Goal: Transaction & Acquisition: Purchase product/service

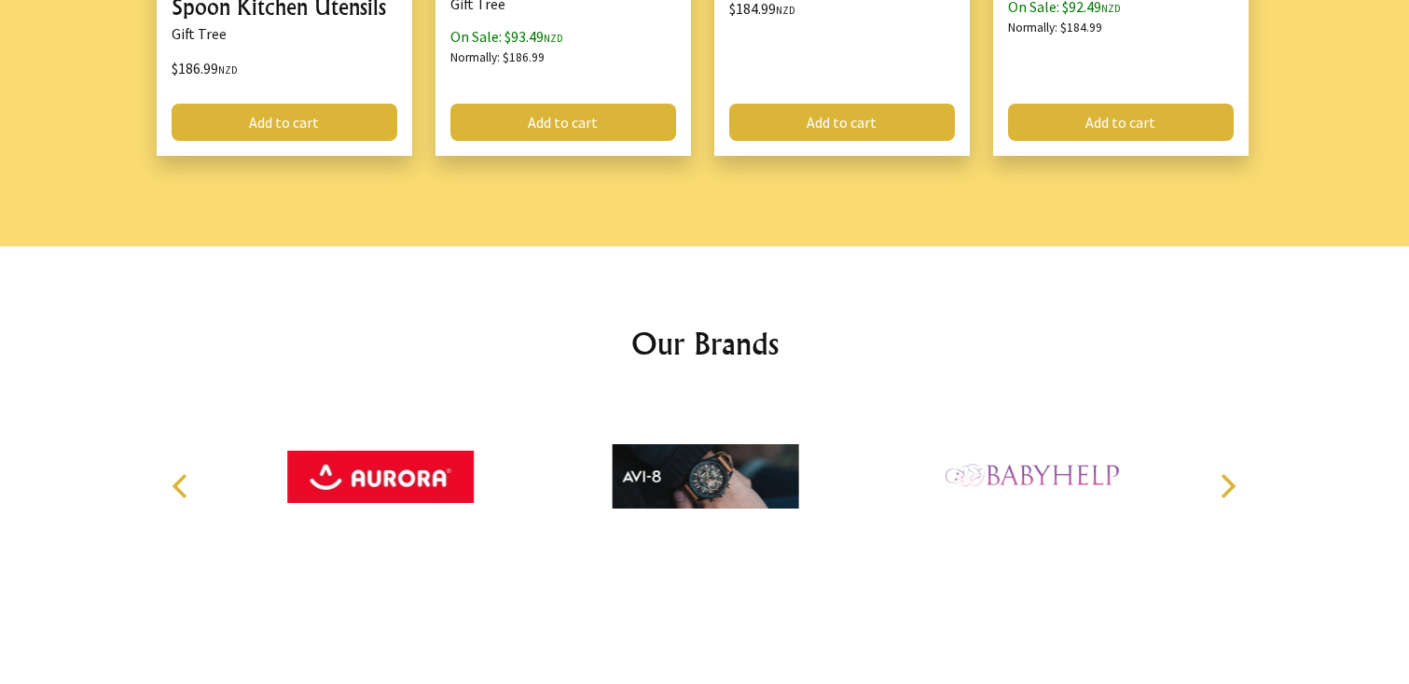
scroll to position [2766, 0]
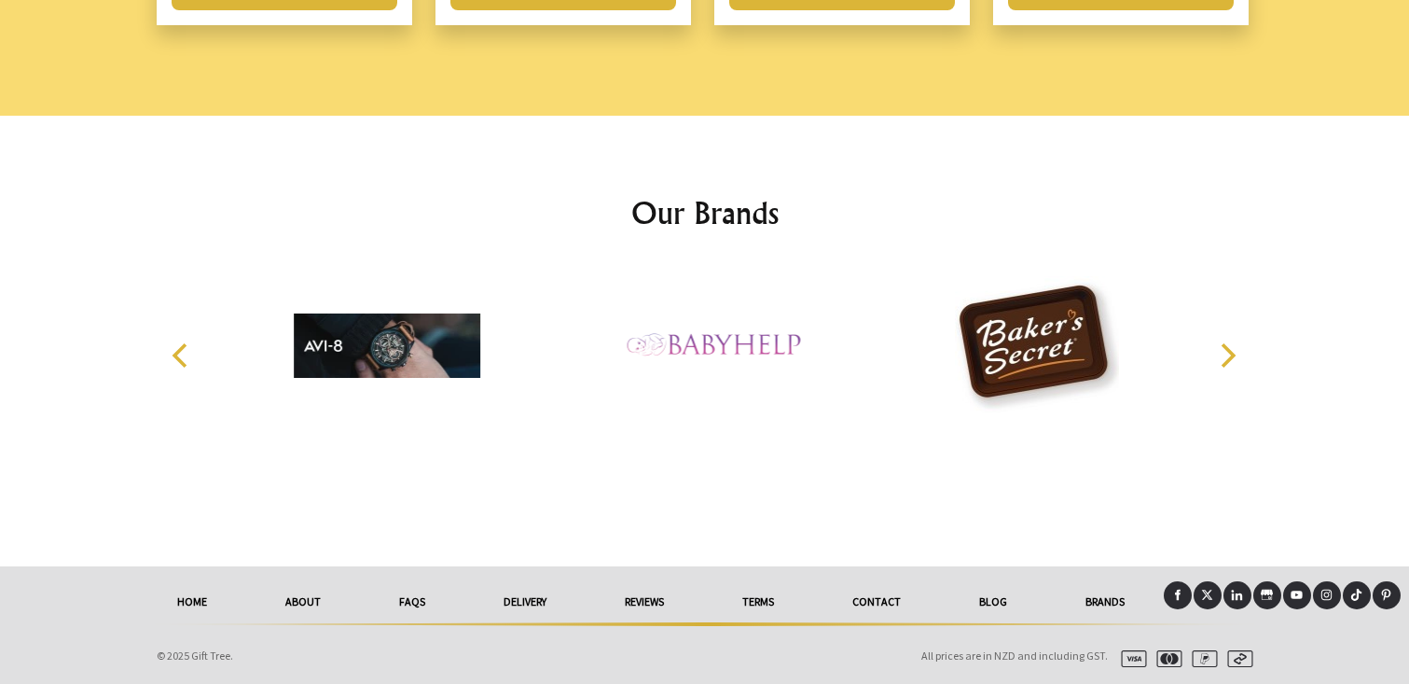
click at [510, 603] on link "delivery" at bounding box center [525, 601] width 121 height 41
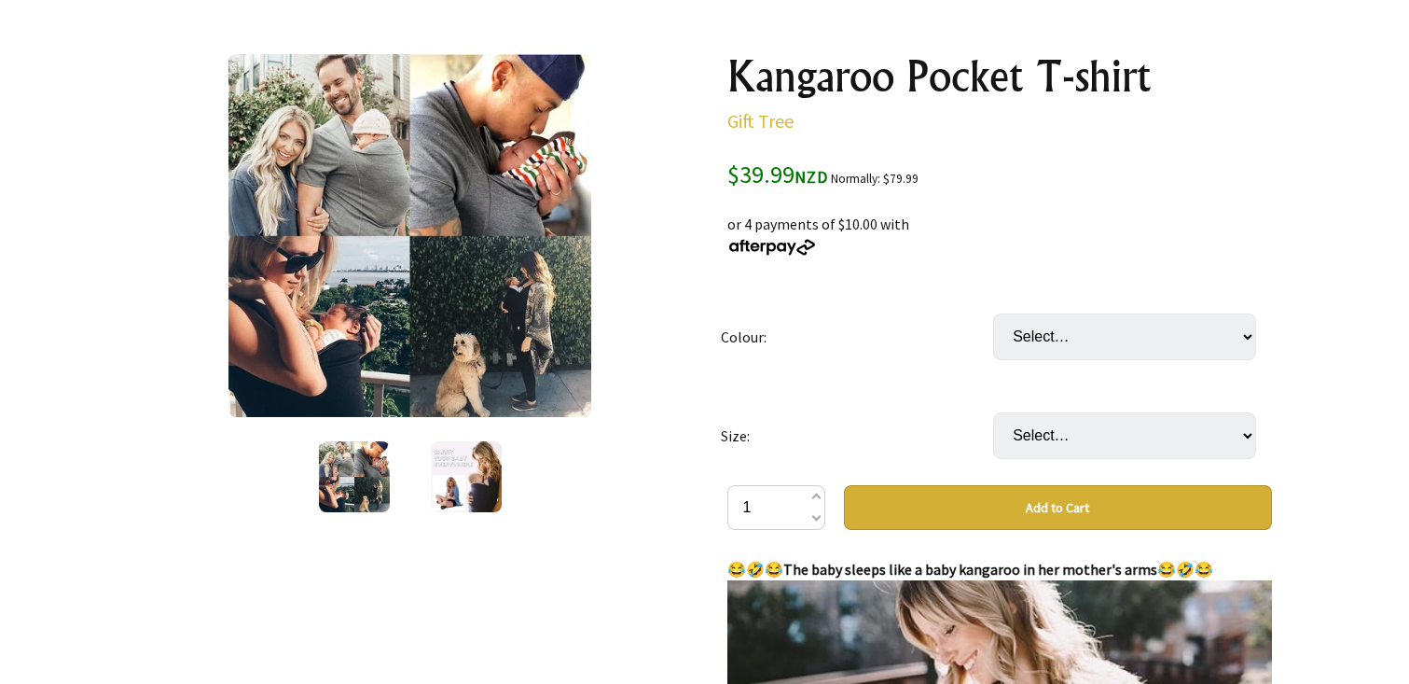
scroll to position [174, 0]
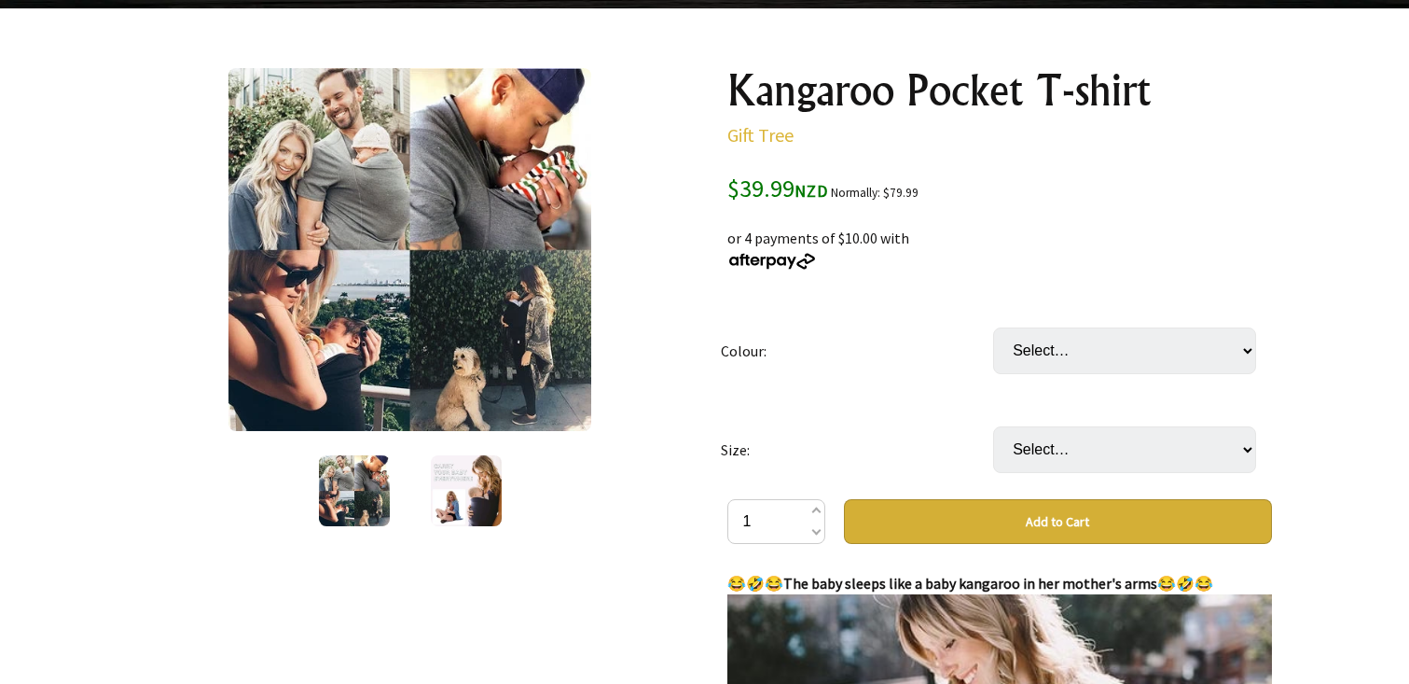
click at [385, 513] on img at bounding box center [354, 490] width 71 height 71
click at [470, 487] on img at bounding box center [466, 490] width 71 height 71
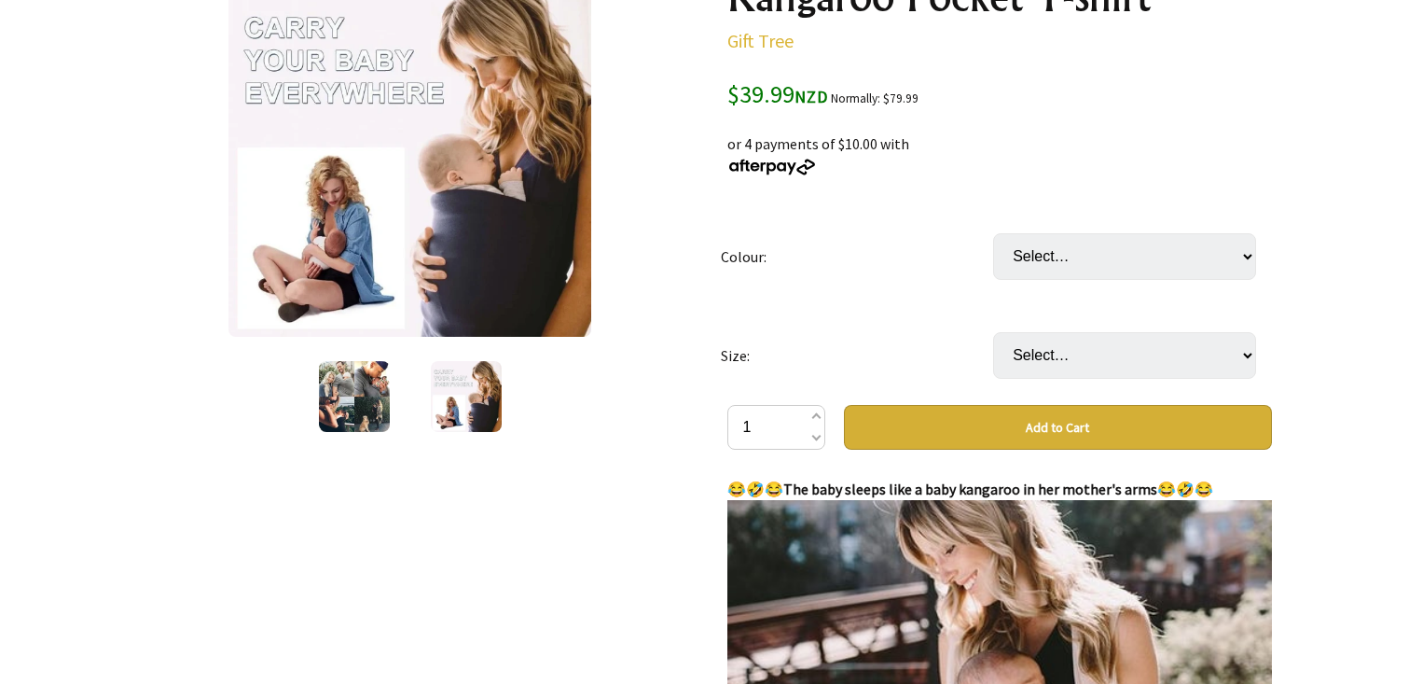
scroll to position [247, 0]
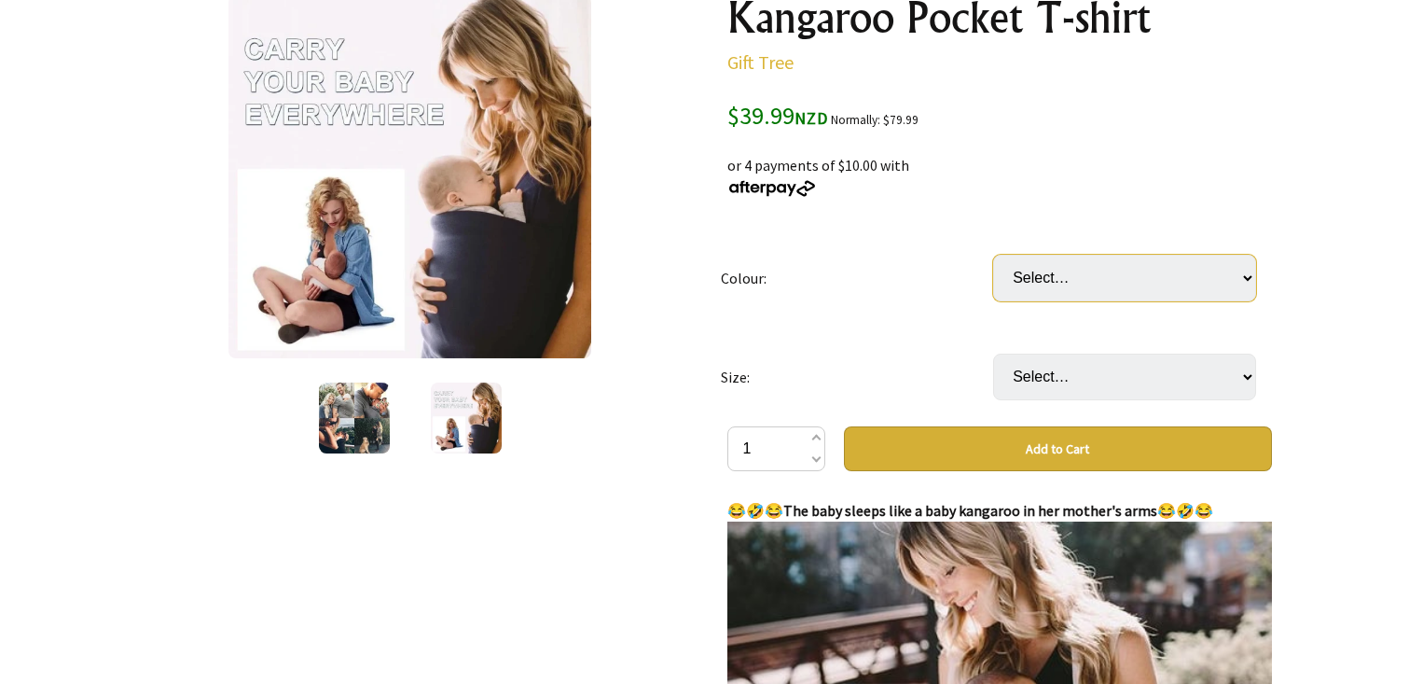
click at [1186, 262] on select "Select… Black(Dad) Blue(Dad) Gray(Dad) Black(Mom) Gray(Mom) Dark blue(Mom)" at bounding box center [1124, 278] width 263 height 47
select select "Black(Dad)"
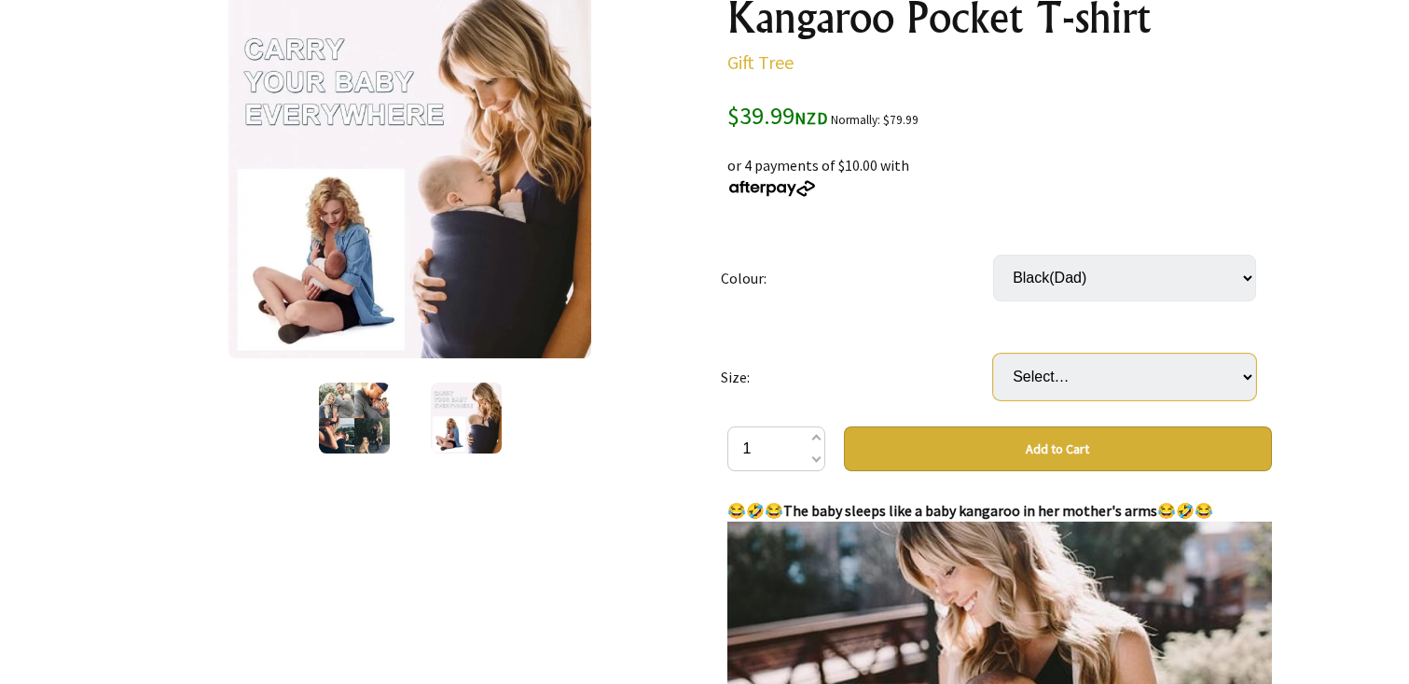
click at [1165, 381] on select "Select… S M L XL 2XL 3XL" at bounding box center [1124, 377] width 263 height 47
select select "L"
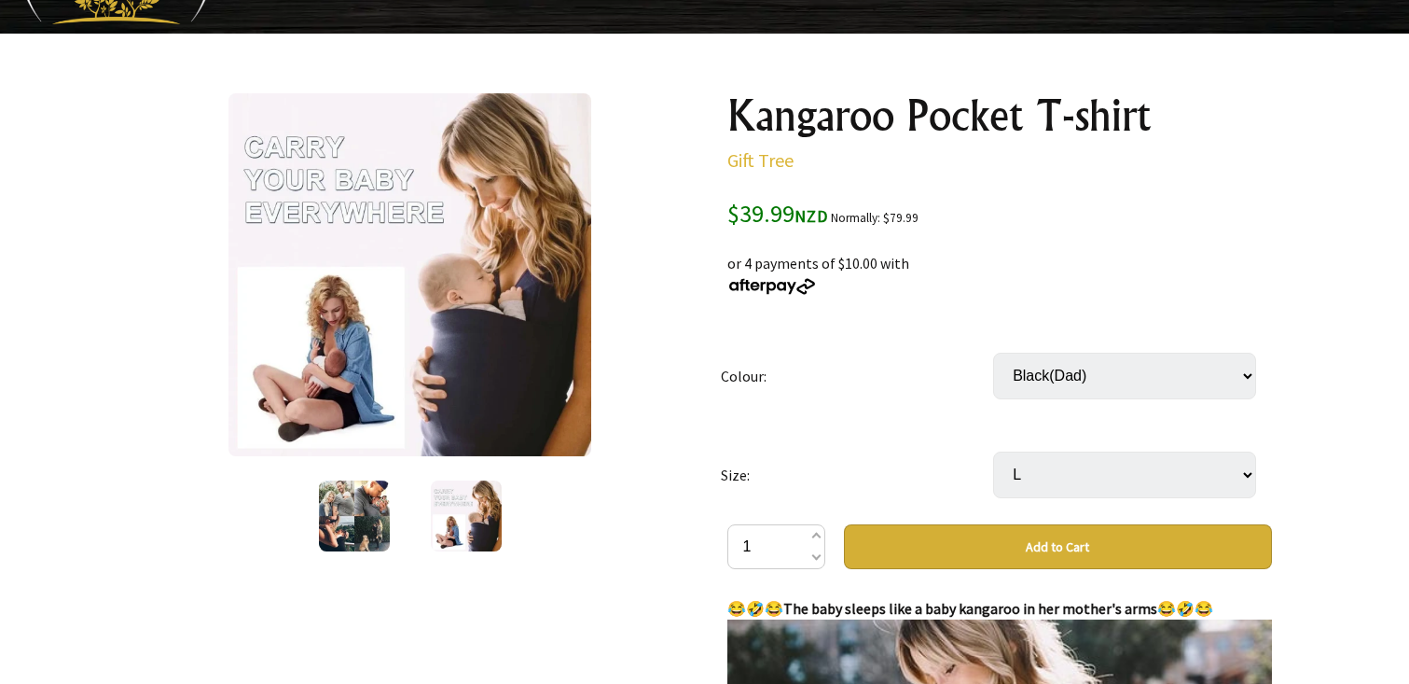
scroll to position [164, 0]
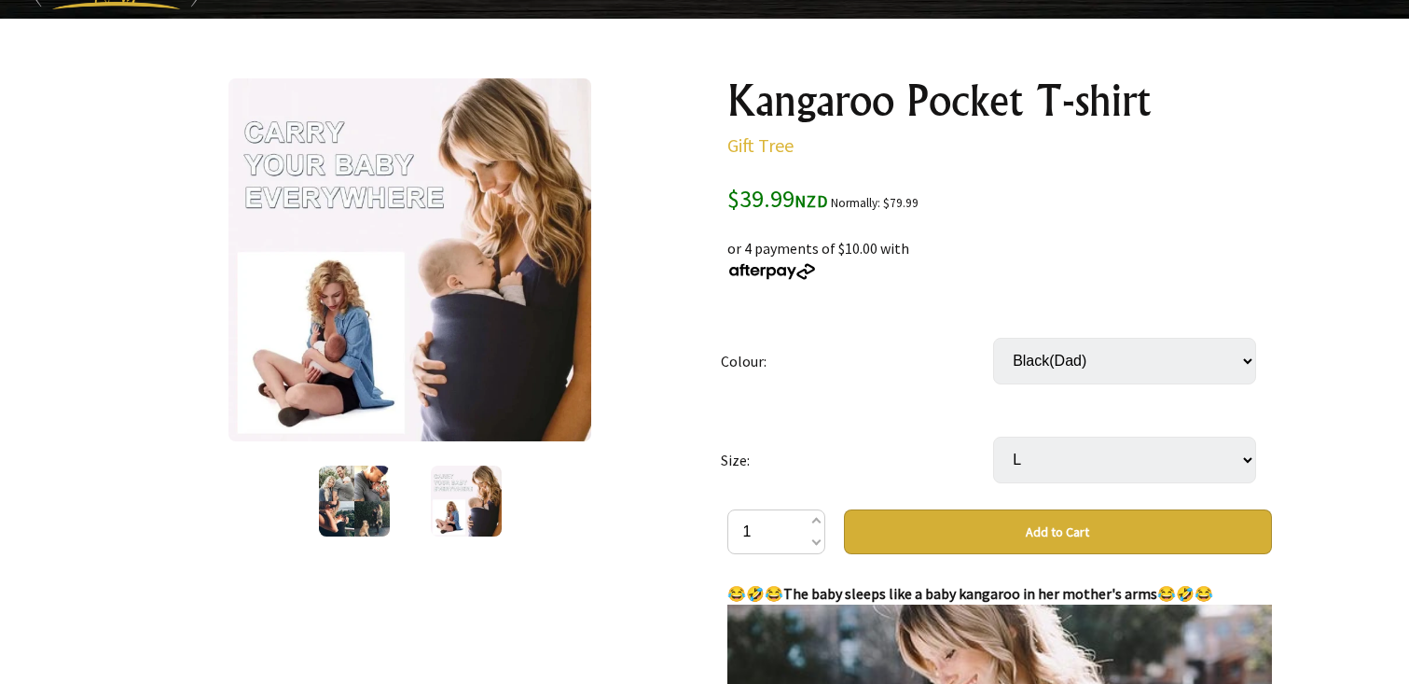
click at [478, 476] on img at bounding box center [466, 500] width 71 height 71
click at [288, 493] on oncord-rotator at bounding box center [410, 501] width 545 height 78
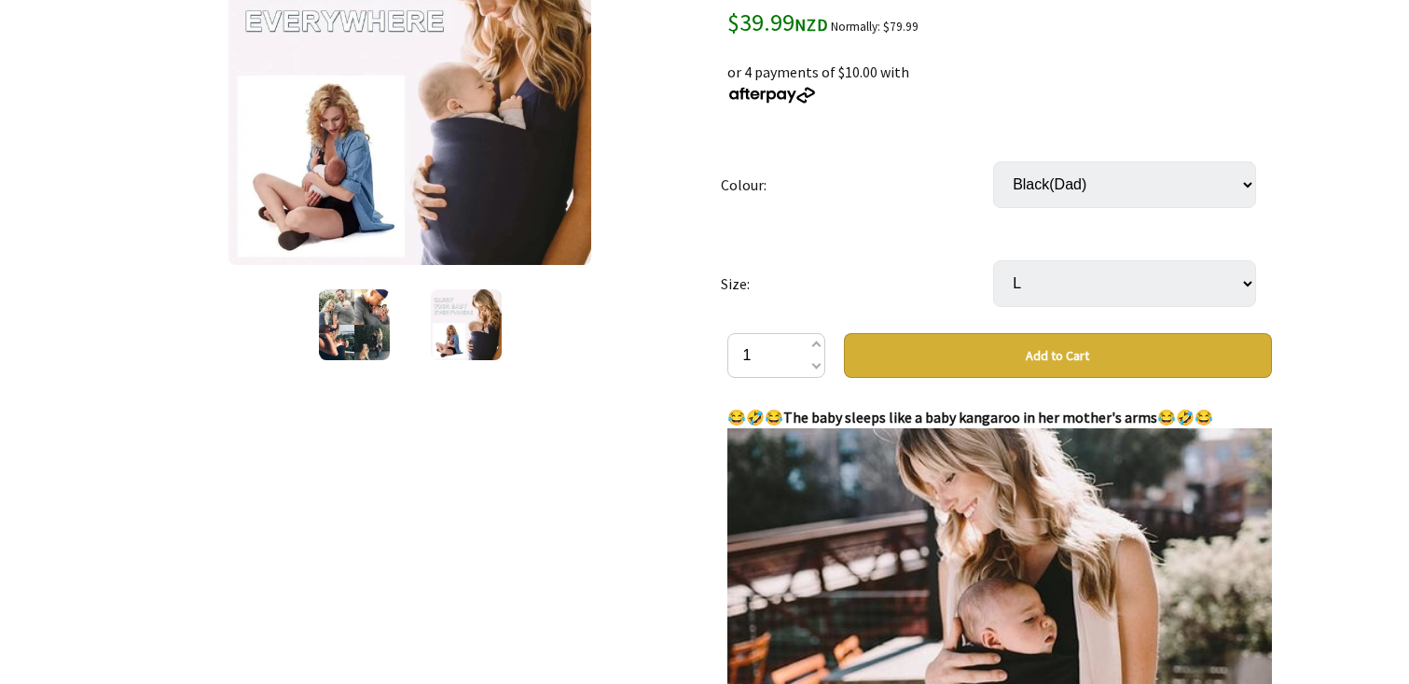
scroll to position [253, 0]
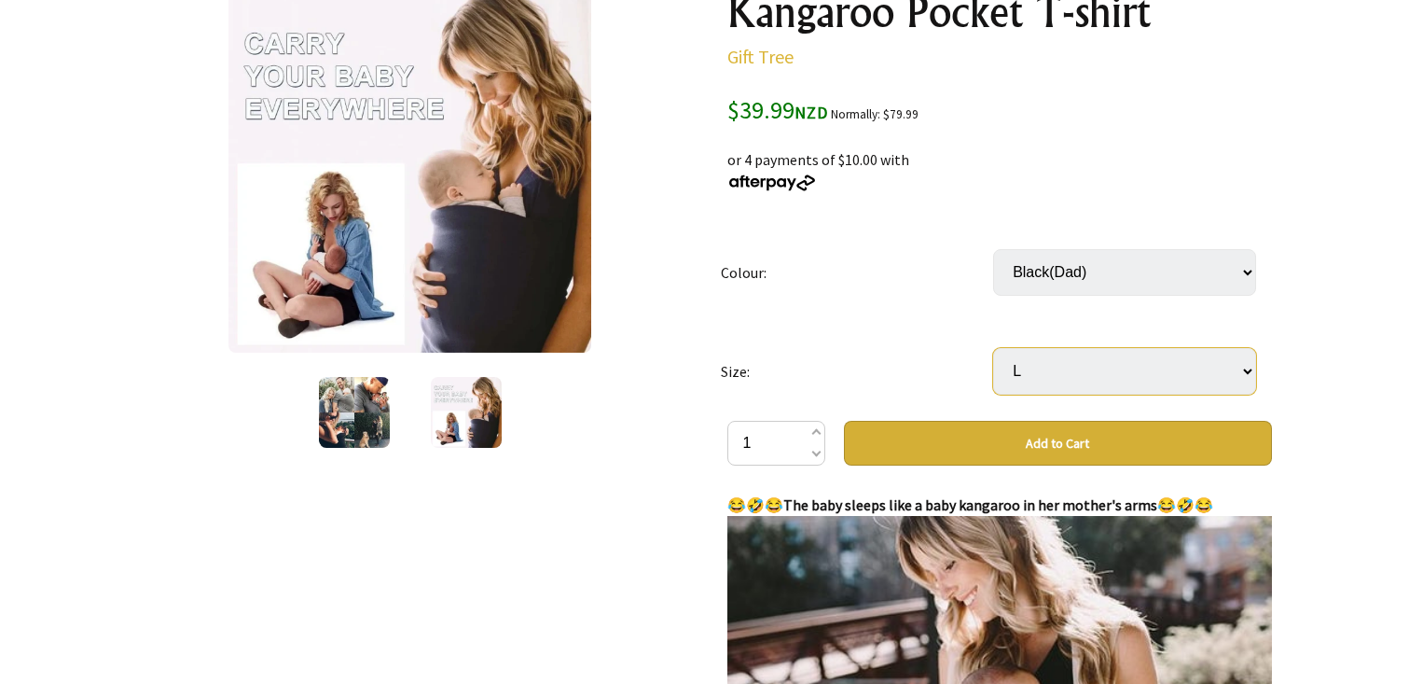
click at [1098, 368] on select "Select… S M L XL 2XL 3XL" at bounding box center [1124, 371] width 263 height 47
select select "M"
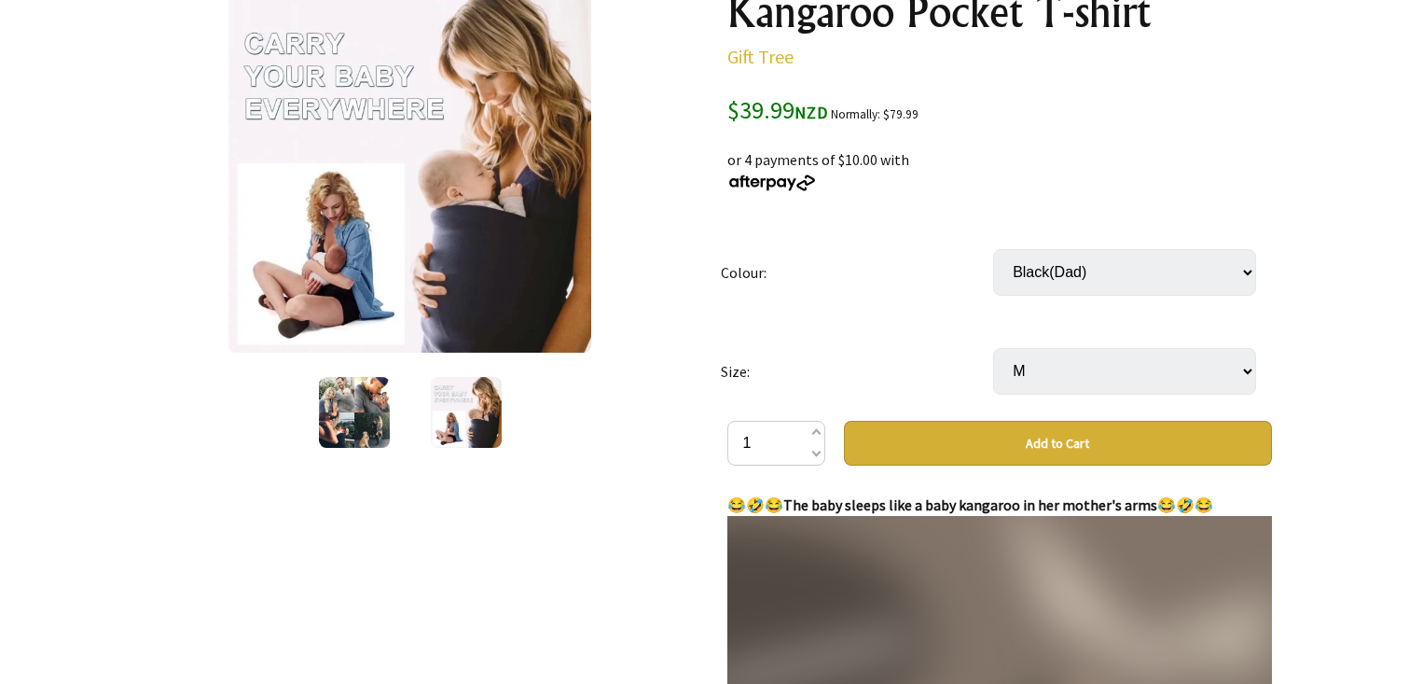
click at [1081, 365] on select "Select… S M L XL 2XL 3XL" at bounding box center [1124, 371] width 263 height 47
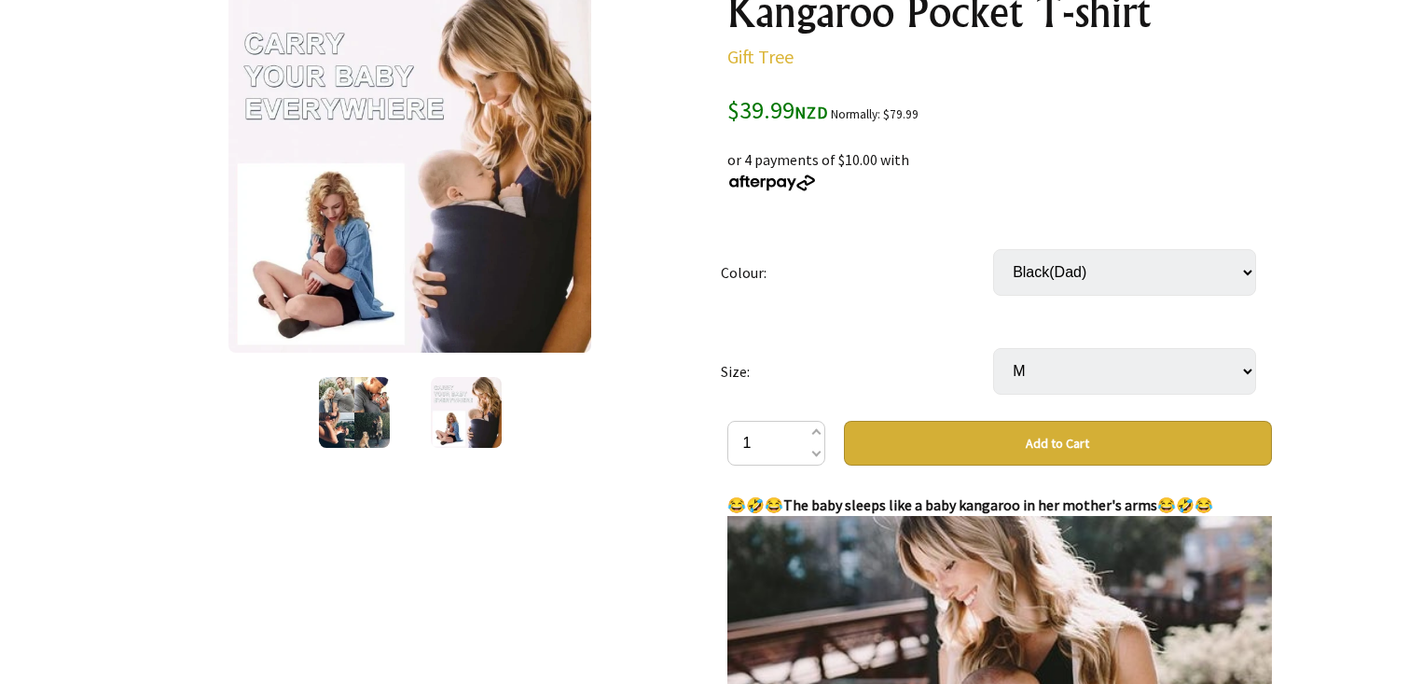
select select "L"
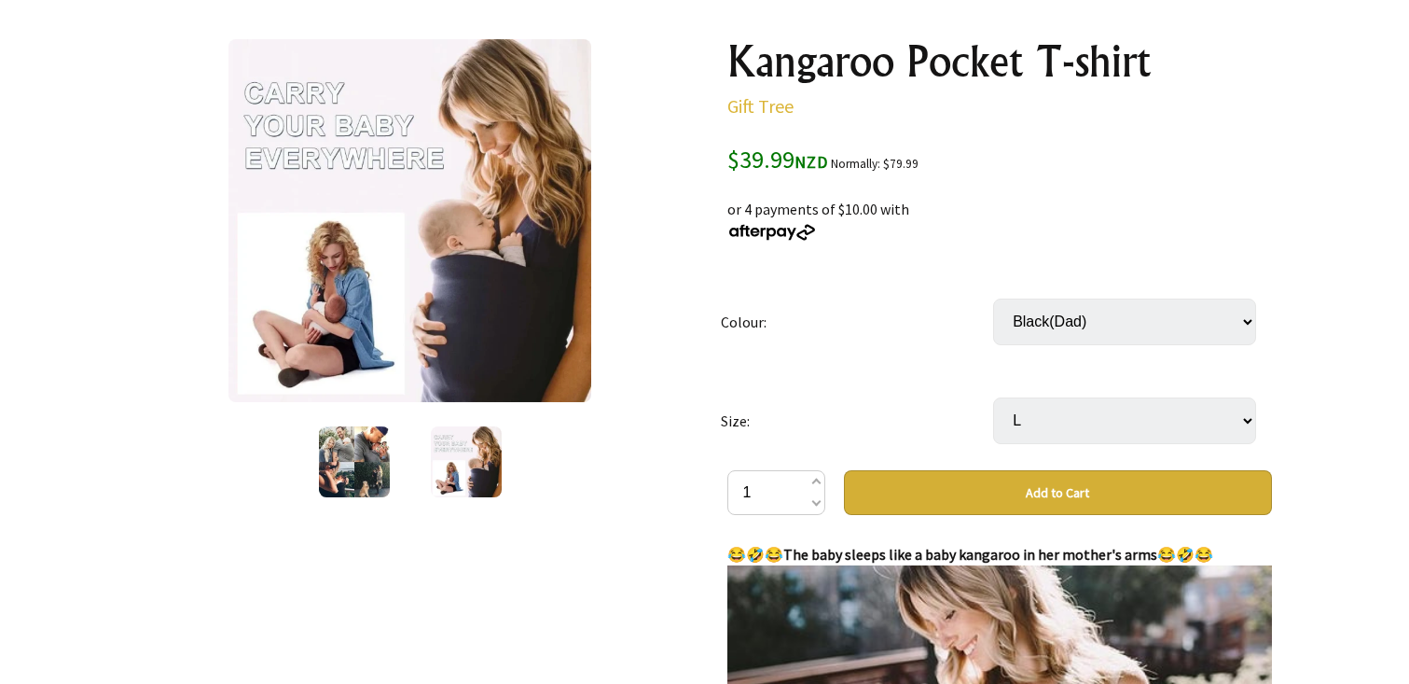
scroll to position [212, 0]
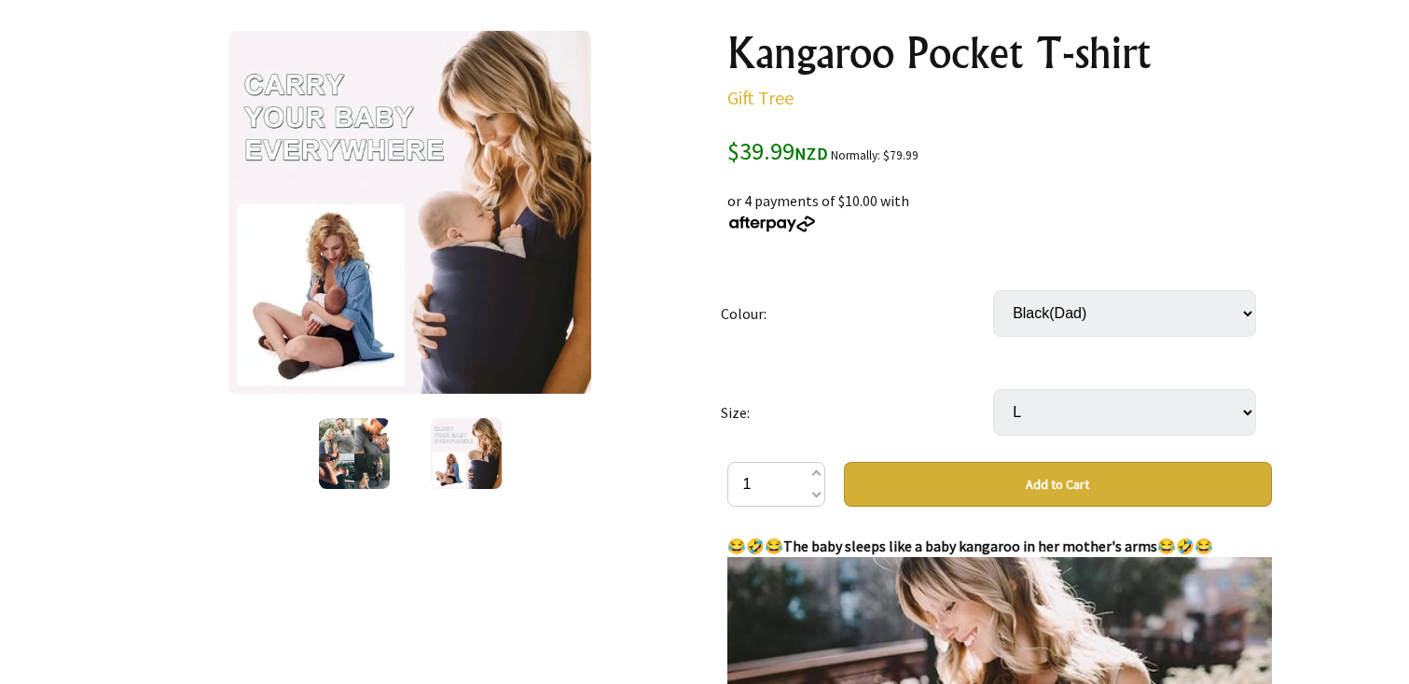
click at [1046, 492] on button "Add to Cart" at bounding box center [1058, 484] width 428 height 45
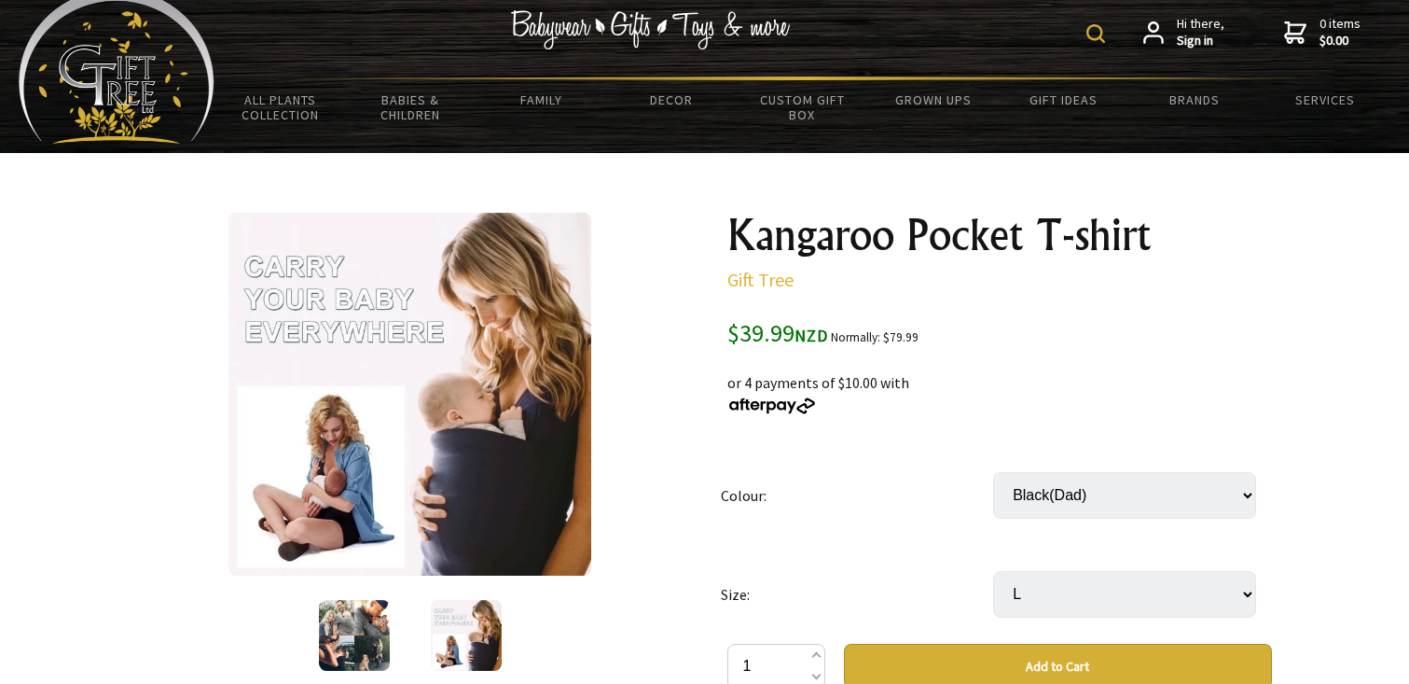
scroll to position [0, 0]
